Goal: Check status: Check status

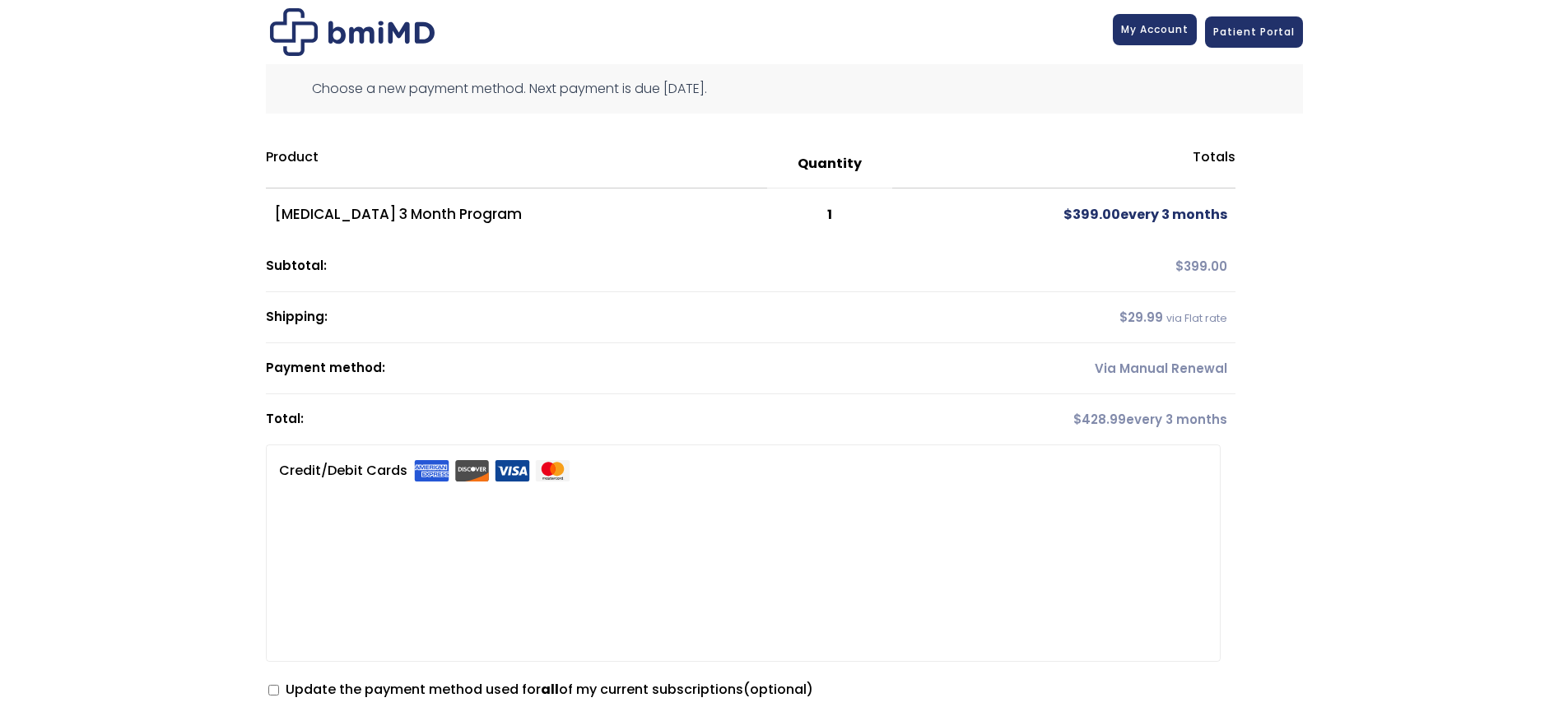
click at [1160, 24] on span "My Account" at bounding box center [1154, 29] width 68 height 14
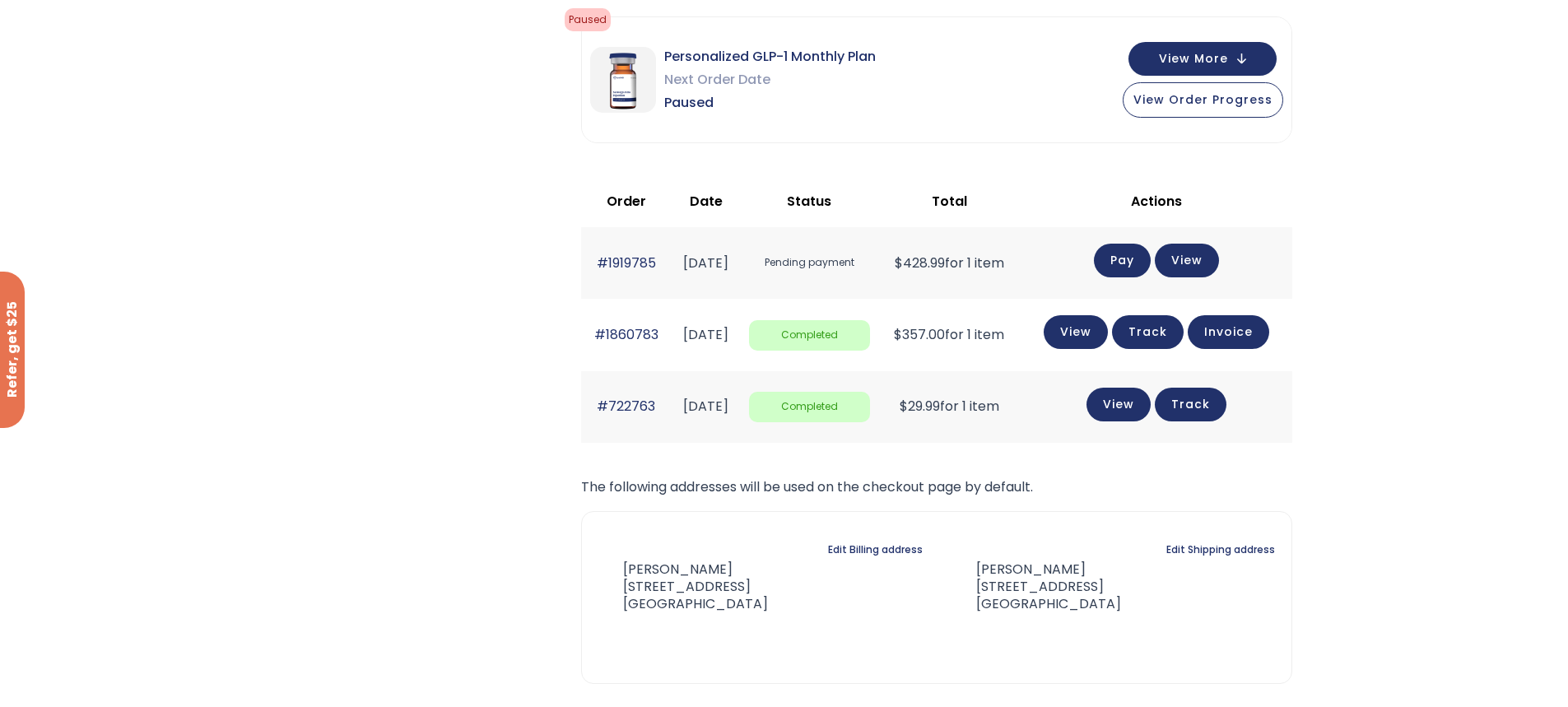
scroll to position [247, 0]
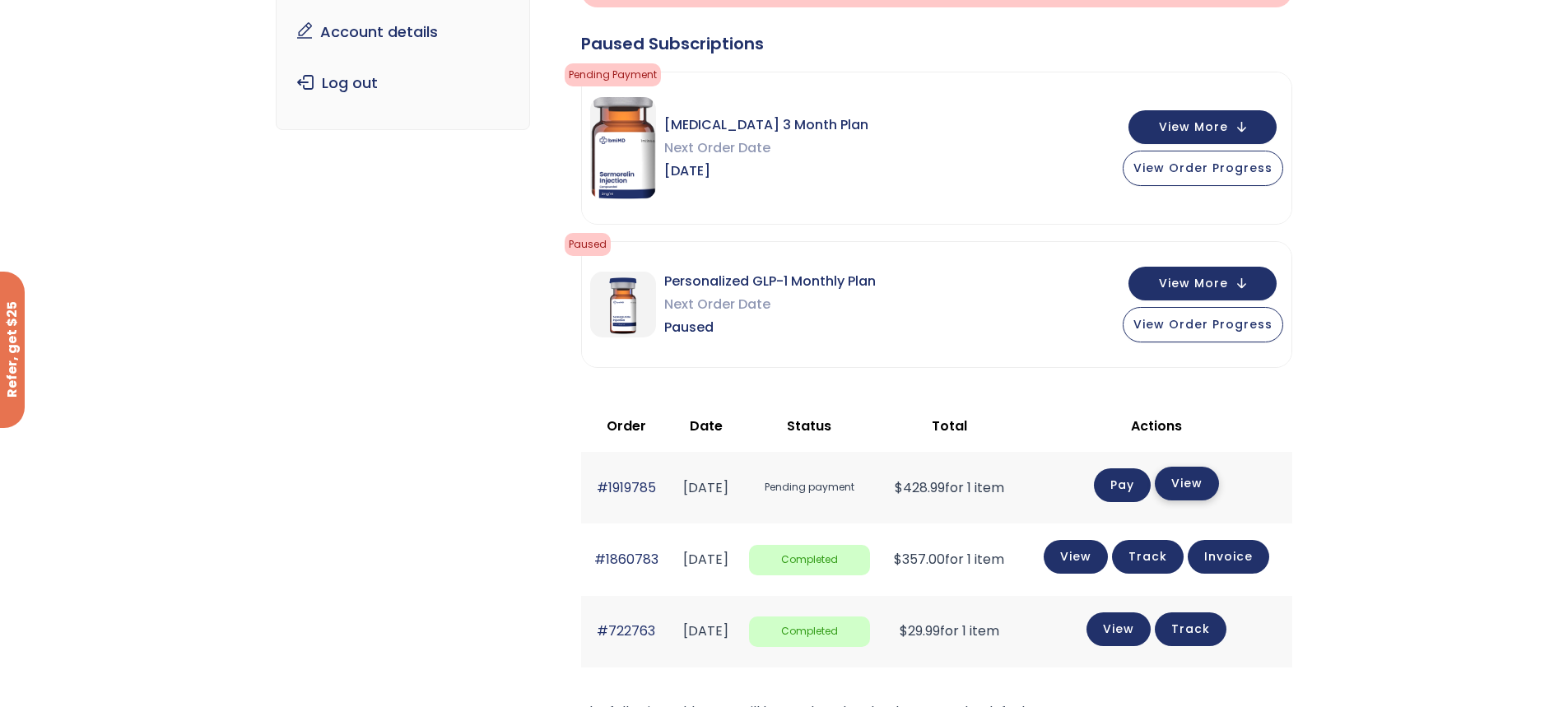
click at [1199, 485] on link "View" at bounding box center [1187, 483] width 64 height 34
